Goal: Transaction & Acquisition: Purchase product/service

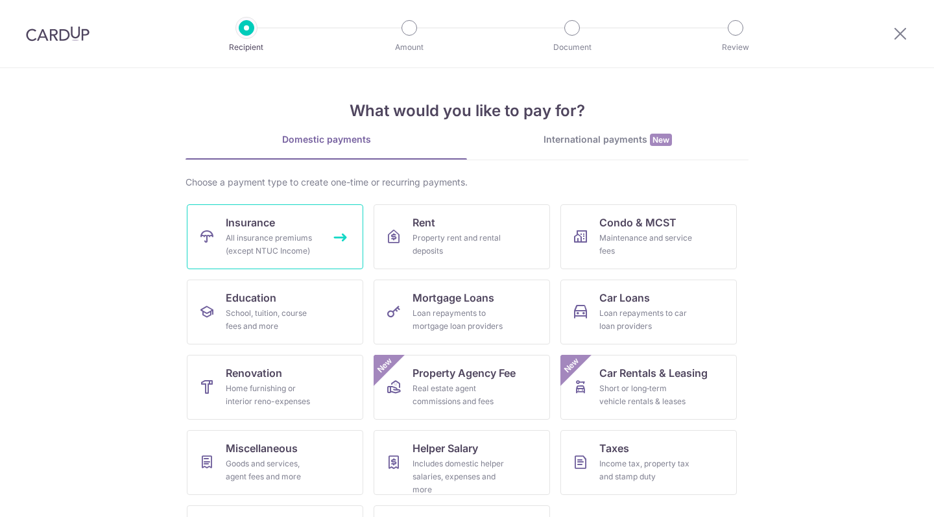
click at [283, 226] on link "Insurance All insurance premiums (except NTUC Income)" at bounding box center [275, 236] width 176 height 65
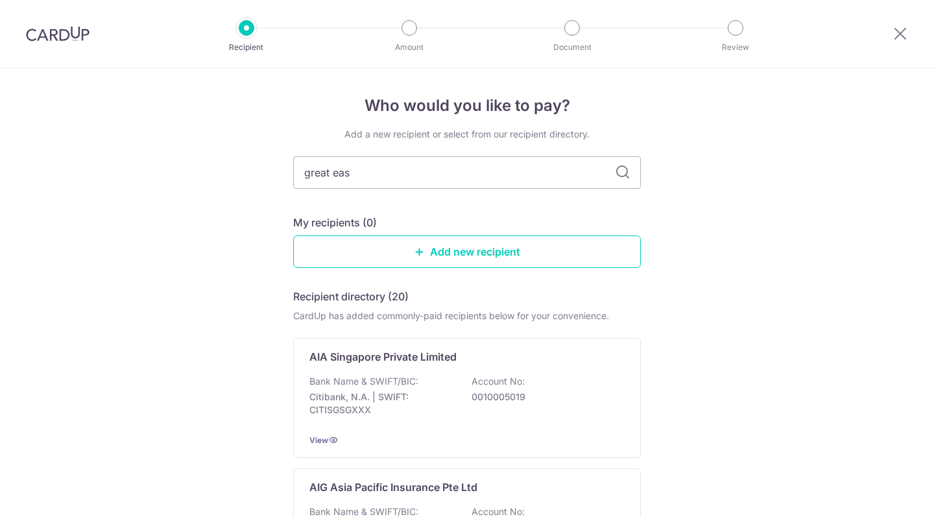
type input "great eastern"
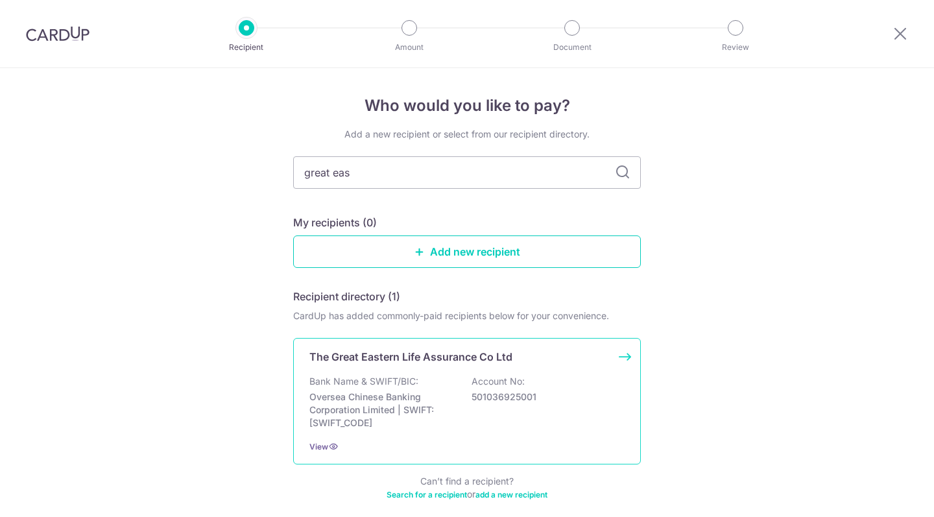
click at [443, 383] on div "Bank Name & SWIFT/BIC: Oversea Chinese Banking Corporation Limited | SWIFT: OCB…" at bounding box center [466, 402] width 315 height 54
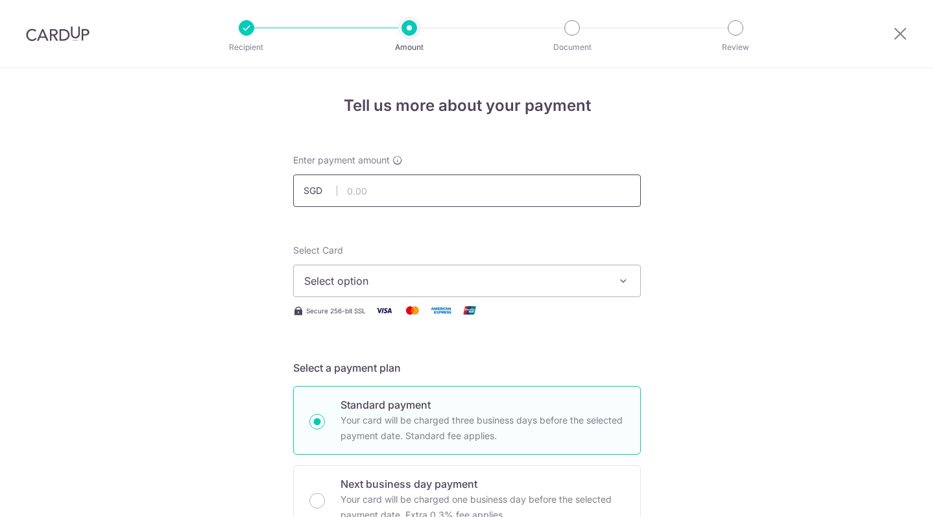
click at [515, 191] on input "text" at bounding box center [467, 190] width 348 height 32
type input "1,933.55"
click at [413, 273] on span "Select option" at bounding box center [455, 281] width 302 height 16
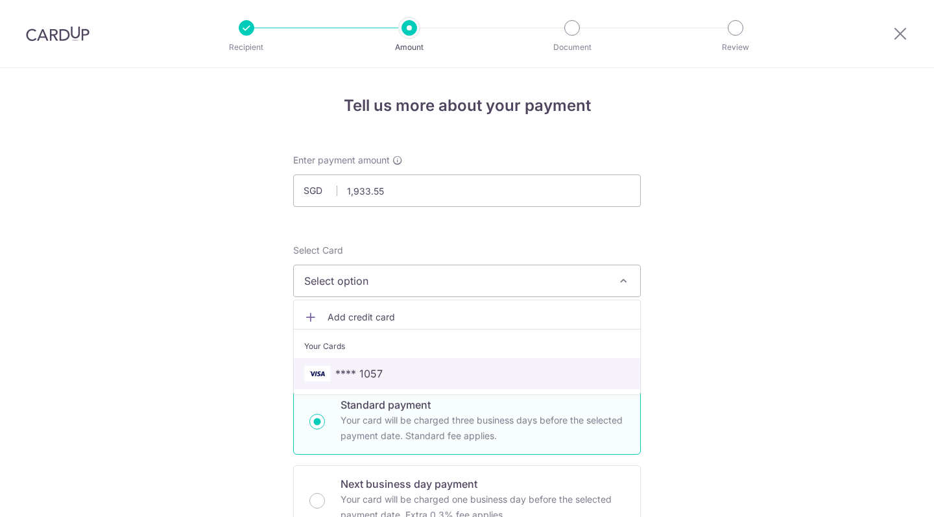
click at [393, 369] on span "**** 1057" at bounding box center [467, 374] width 326 height 16
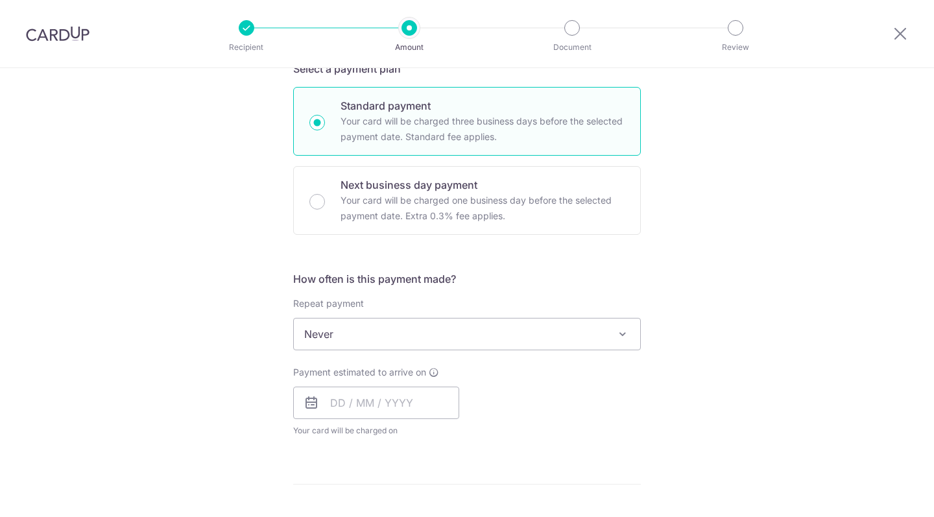
scroll to position [300, 0]
click at [417, 327] on span "Never" at bounding box center [467, 332] width 346 height 31
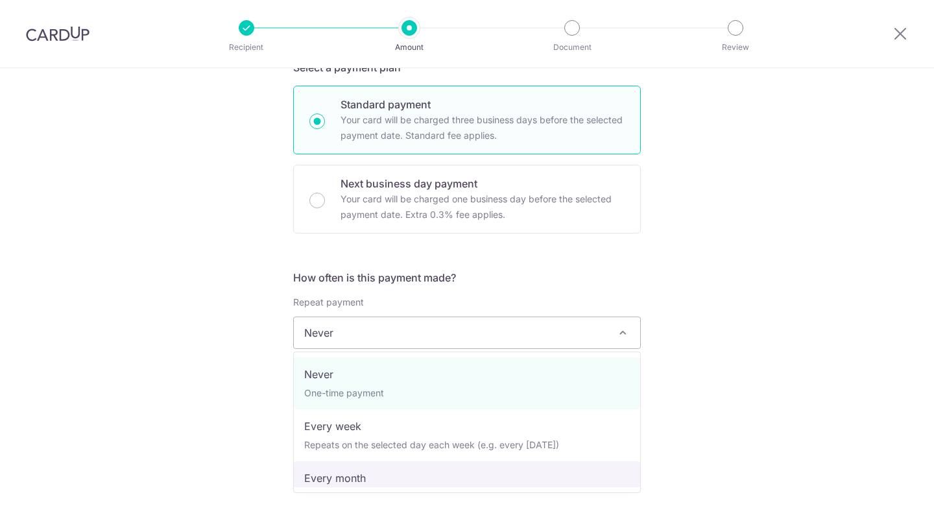
click at [203, 420] on div "Tell us more about your payment Enter payment amount SGD 1,933.55 1933.55 Selec…" at bounding box center [467, 354] width 934 height 1173
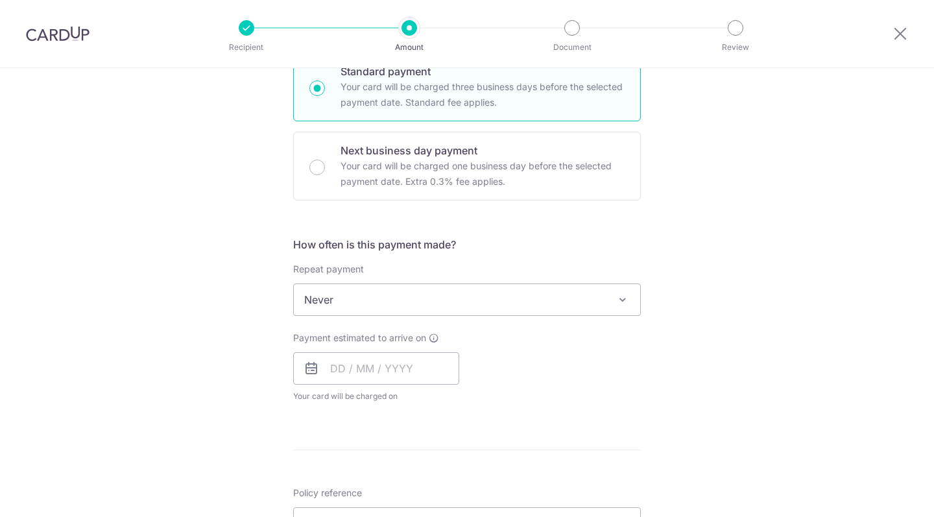
scroll to position [387, 0]
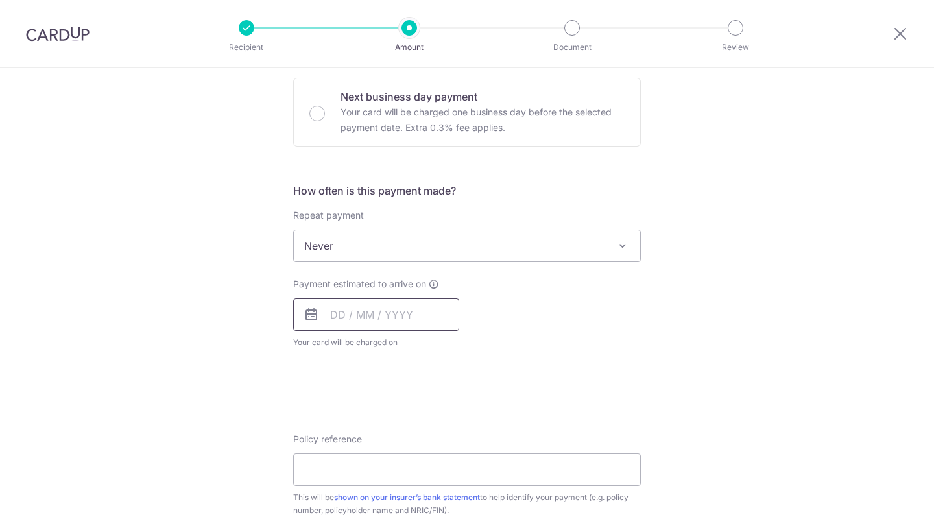
click at [359, 311] on input "text" at bounding box center [376, 314] width 166 height 32
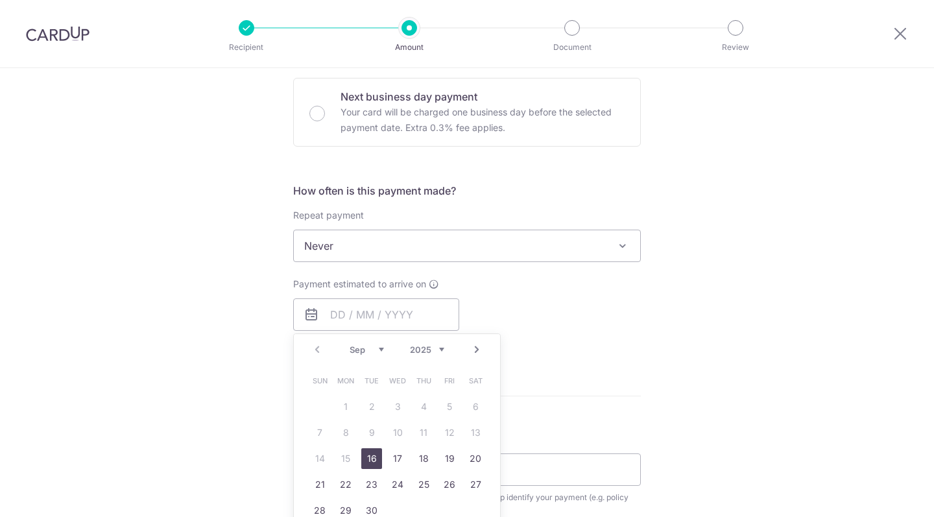
click at [372, 455] on link "16" at bounding box center [371, 458] width 21 height 21
type input "[DATE]"
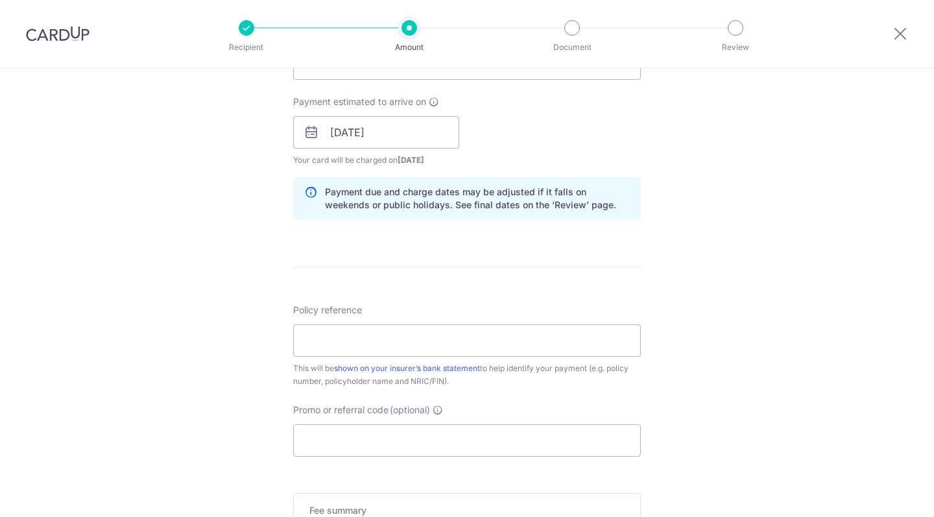
scroll to position [588, 0]
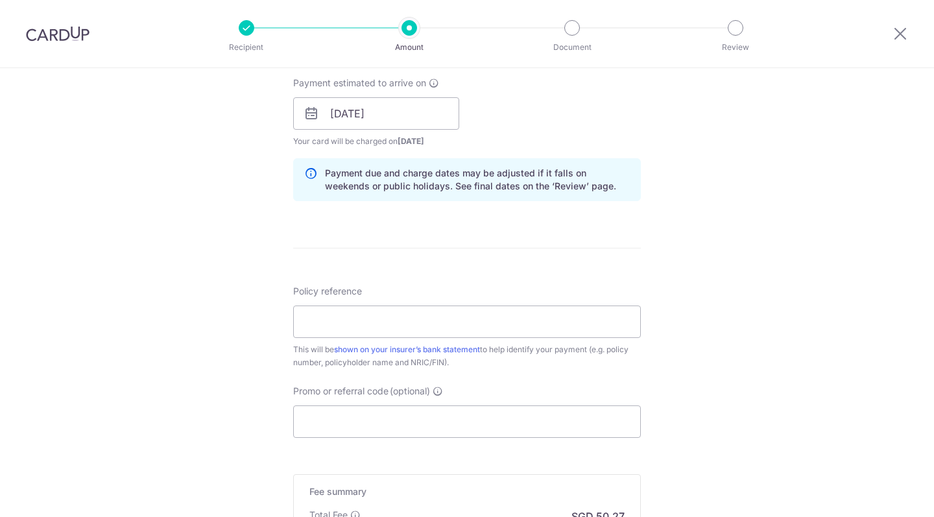
click at [326, 305] on div "Policy reference This will be shown on your insurer’s bank statement to help id…" at bounding box center [467, 327] width 348 height 84
click at [329, 318] on input "Policy reference" at bounding box center [467, 321] width 348 height 32
type input "0210084962"
click at [400, 431] on input "Promo or referral code (optional)" at bounding box center [467, 421] width 348 height 32
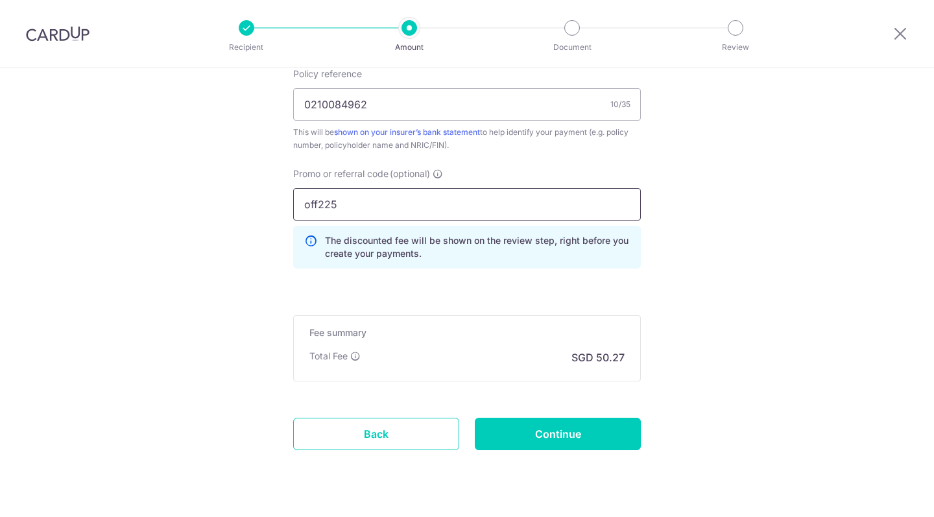
scroll to position [836, 0]
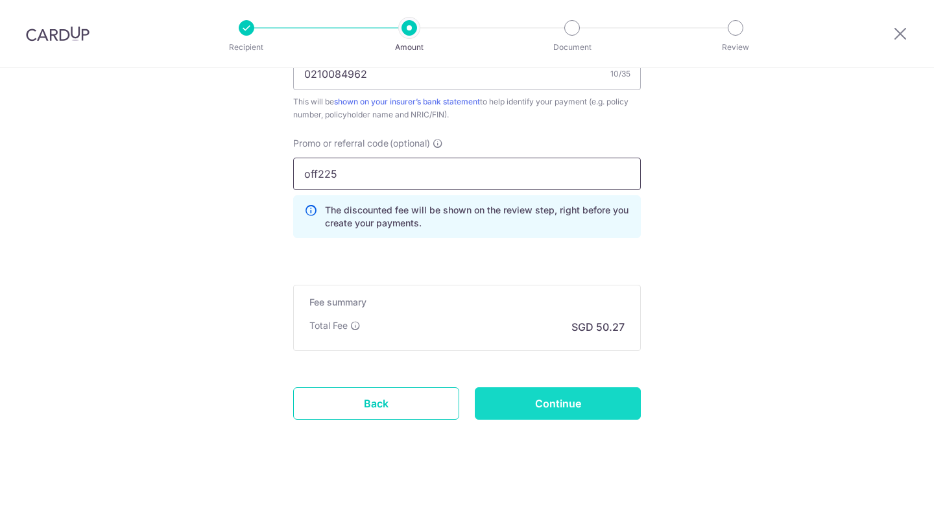
type input "off225"
click at [525, 401] on input "Continue" at bounding box center [558, 403] width 166 height 32
type input "Create Schedule"
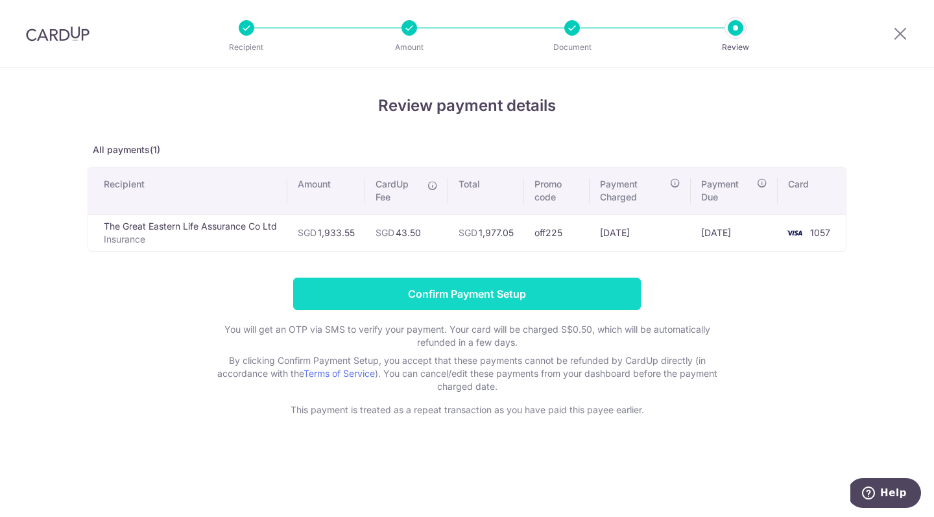
click at [544, 286] on input "Confirm Payment Setup" at bounding box center [467, 294] width 348 height 32
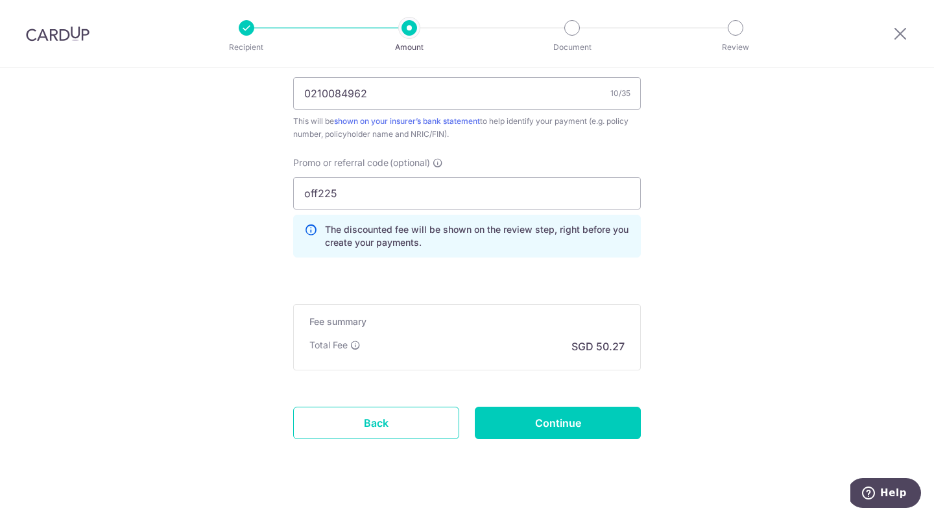
scroll to position [889, 0]
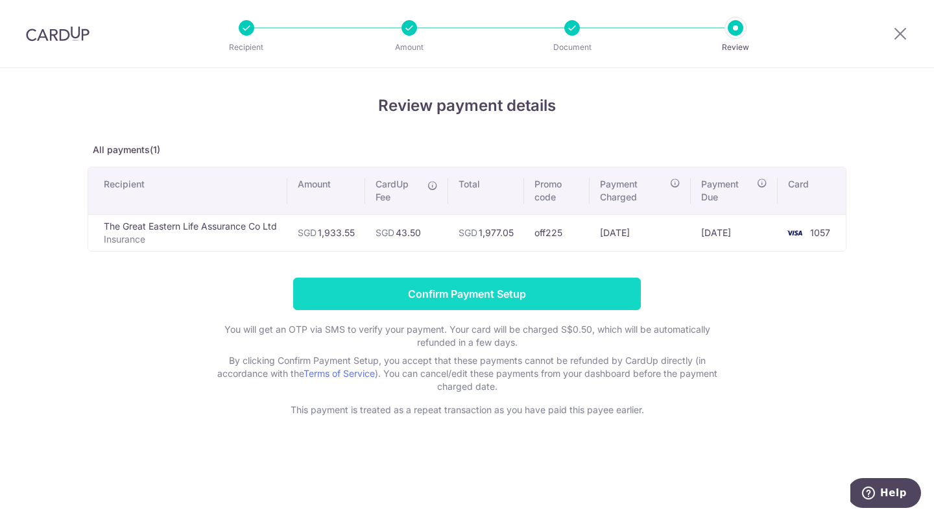
click at [558, 291] on input "Confirm Payment Setup" at bounding box center [467, 294] width 348 height 32
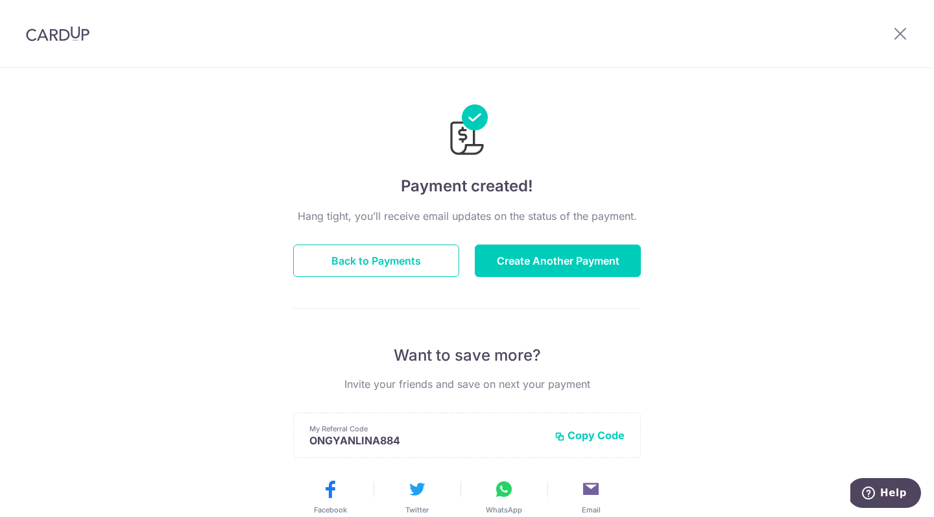
click at [58, 29] on img at bounding box center [58, 34] width 64 height 16
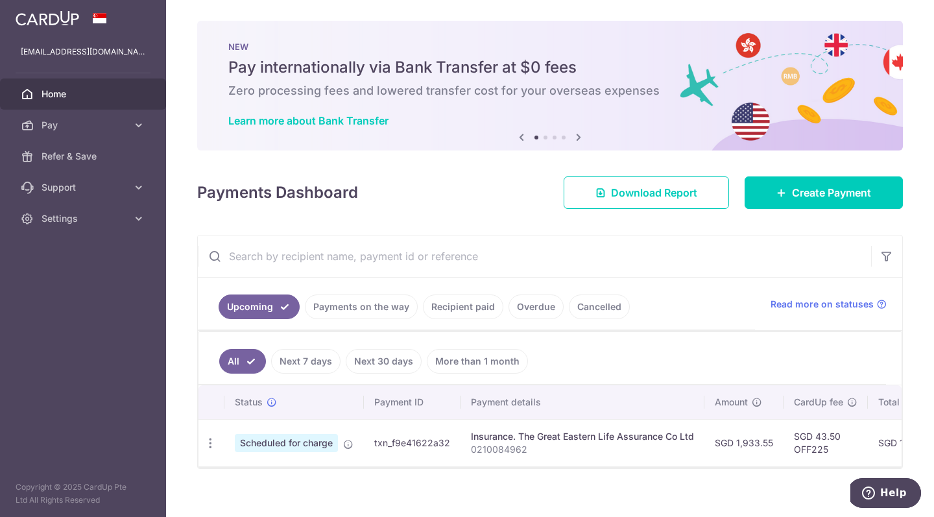
scroll to position [13, 0]
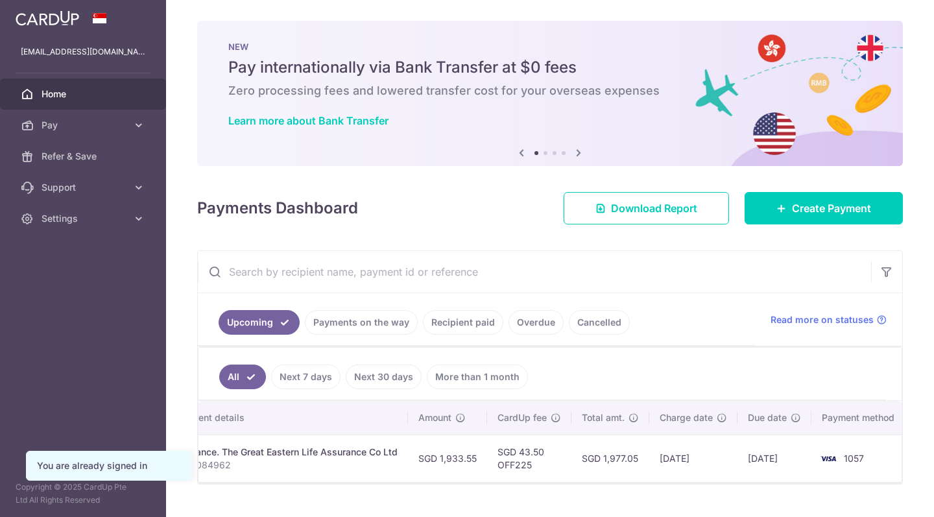
scroll to position [0, 300]
